Goal: Check status

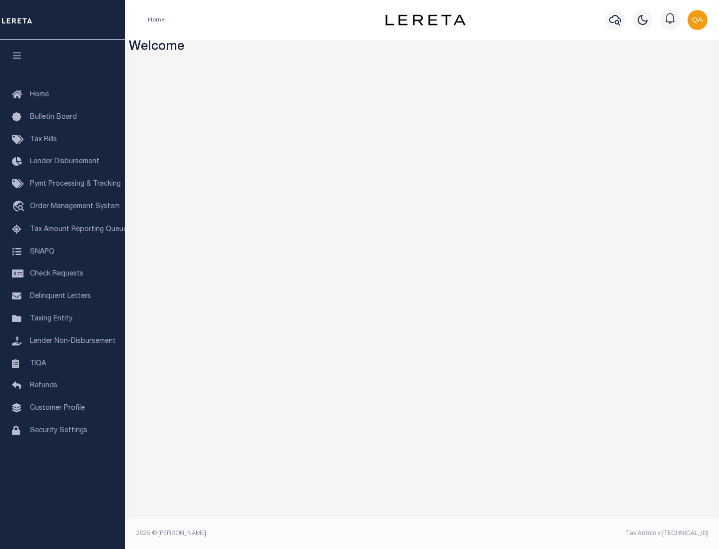
click at [62, 274] on span "Check Requests" at bounding box center [56, 274] width 53 height 7
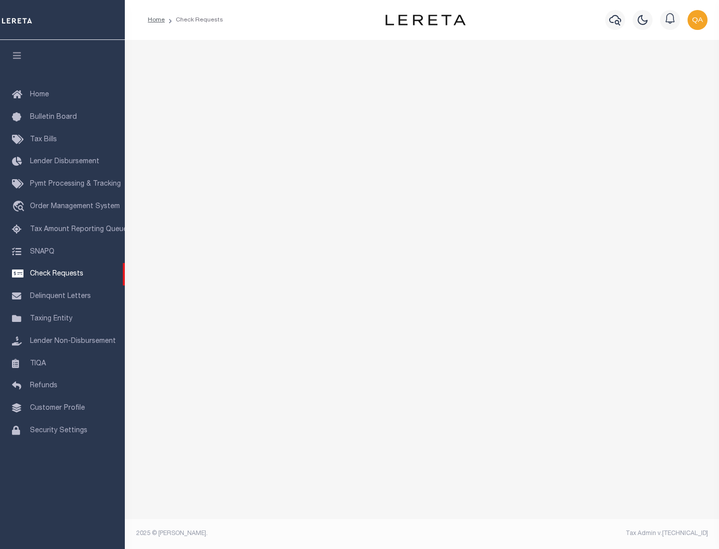
select select "50"
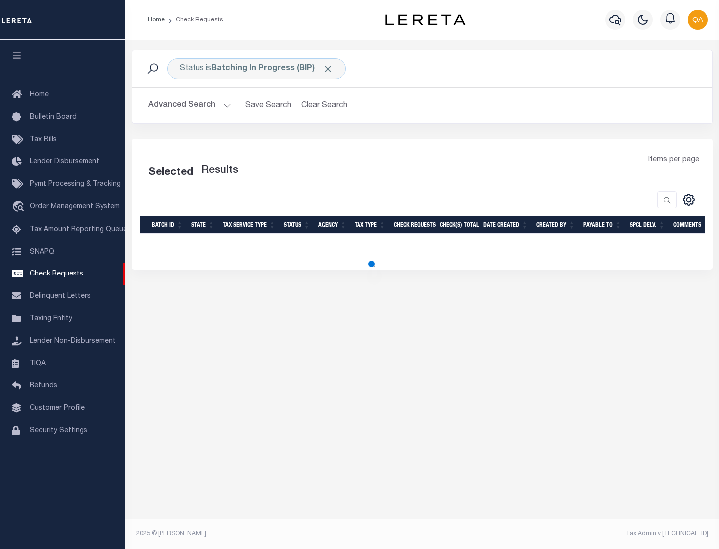
select select "50"
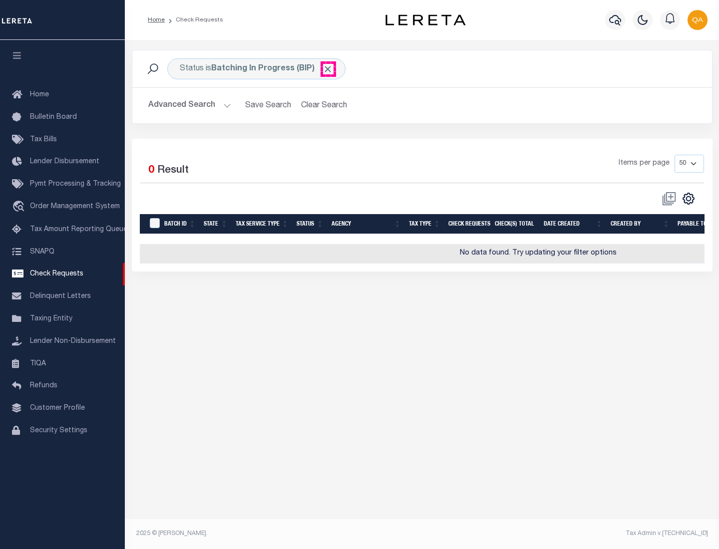
click at [328, 69] on span "Click to Remove" at bounding box center [327, 69] width 10 height 10
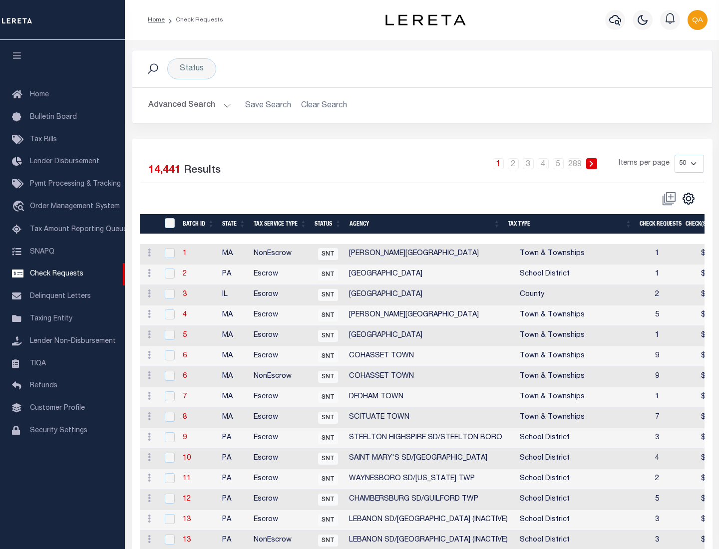
scroll to position [481, 0]
